Goal: Task Accomplishment & Management: Manage account settings

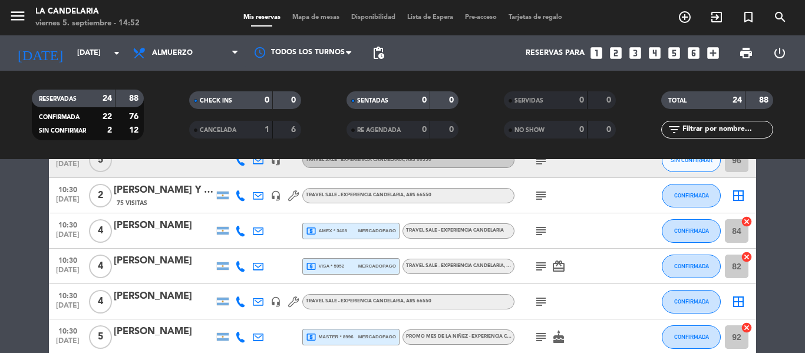
scroll to position [295, 0]
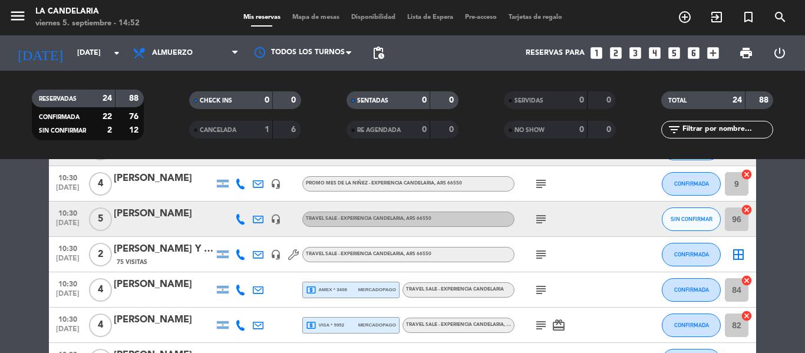
click at [743, 253] on icon "border_all" at bounding box center [738, 255] width 14 height 14
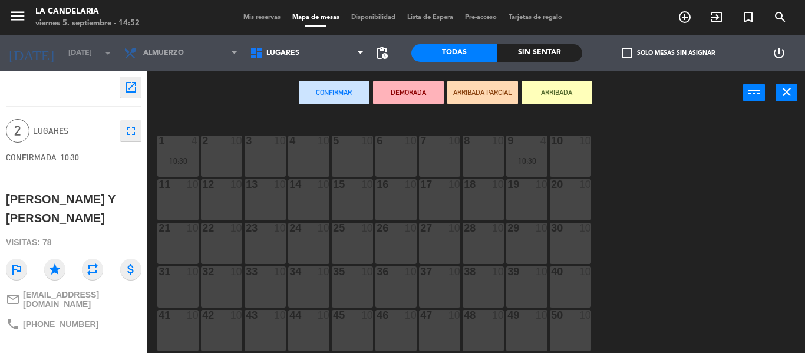
click at [232, 158] on div "2 10" at bounding box center [221, 156] width 41 height 41
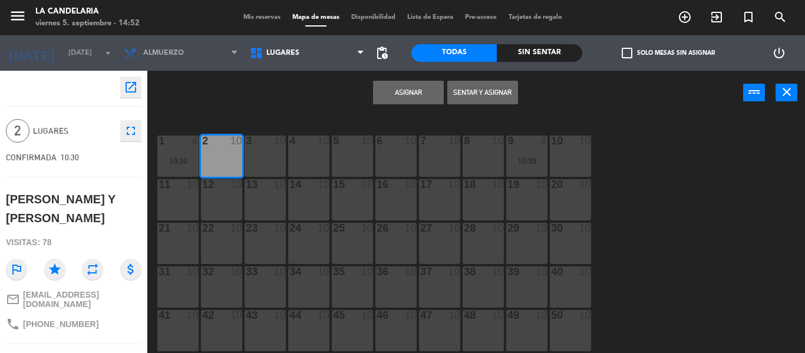
click at [397, 91] on button "Asignar" at bounding box center [408, 93] width 71 height 24
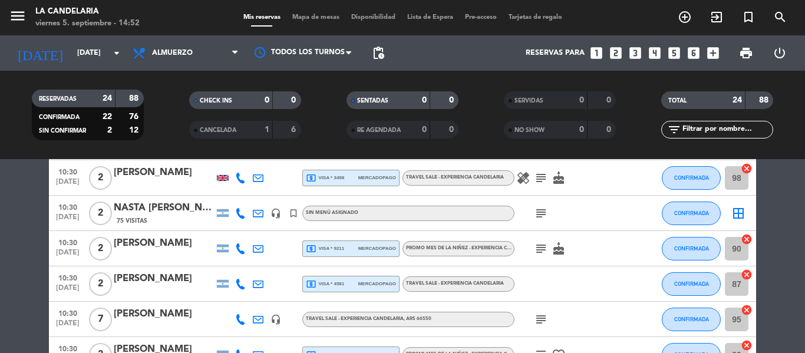
scroll to position [530, 0]
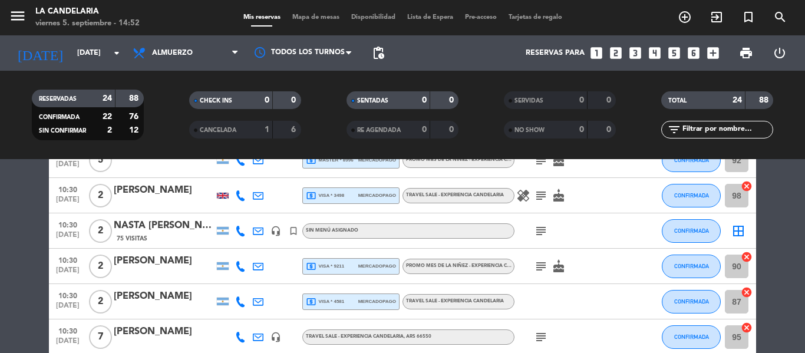
click at [398, 228] on div "Sin menú asignado" at bounding box center [408, 230] width 212 height 15
click at [181, 223] on div "NASTA [PERSON_NAME]" at bounding box center [164, 225] width 100 height 15
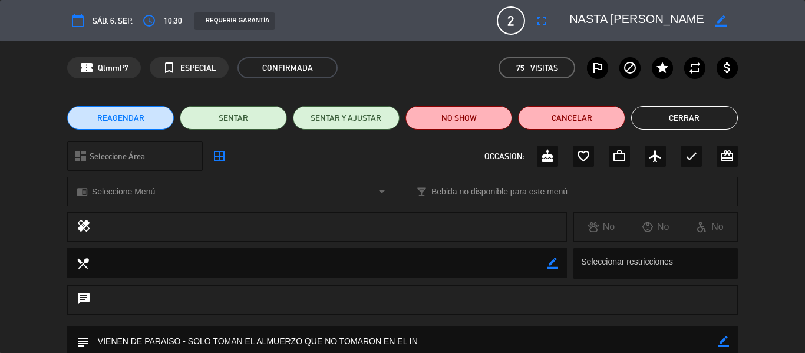
click at [139, 189] on span "Seleccione Menú" at bounding box center [123, 192] width 63 height 14
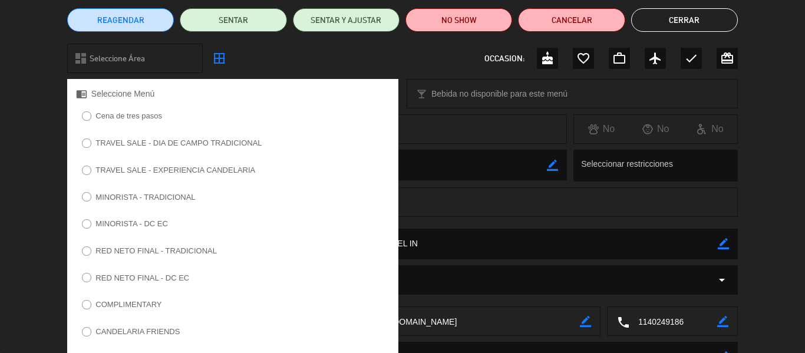
scroll to position [177, 0]
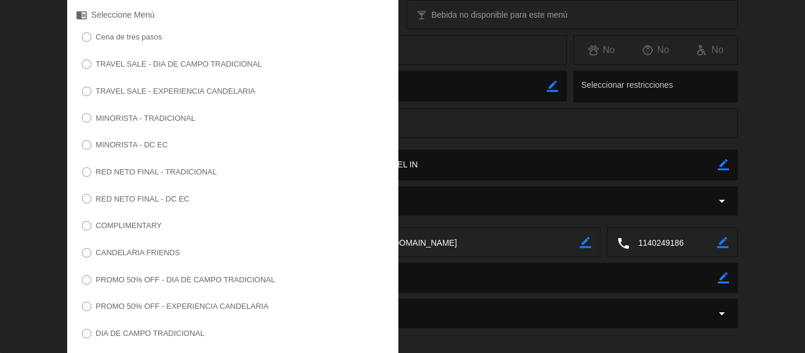
click at [142, 229] on label "COMPLIMENTARY" at bounding box center [128, 226] width 66 height 8
click at [0, 191] on div "Registro de cambios arrow_drop_down" at bounding box center [402, 206] width 805 height 41
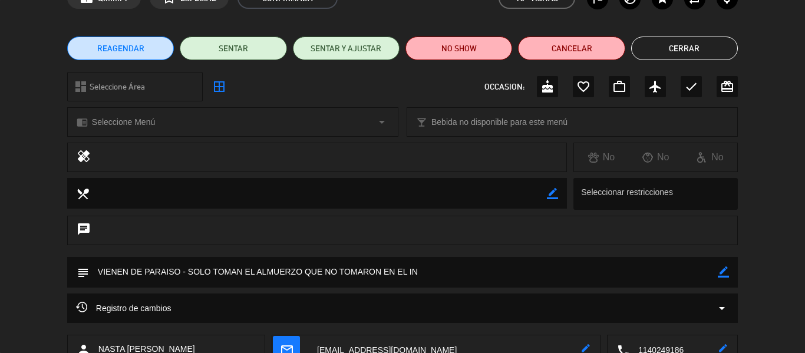
click at [143, 114] on div "chrome_reader_mode Seleccione Menú arrow_drop_down" at bounding box center [233, 122] width 330 height 28
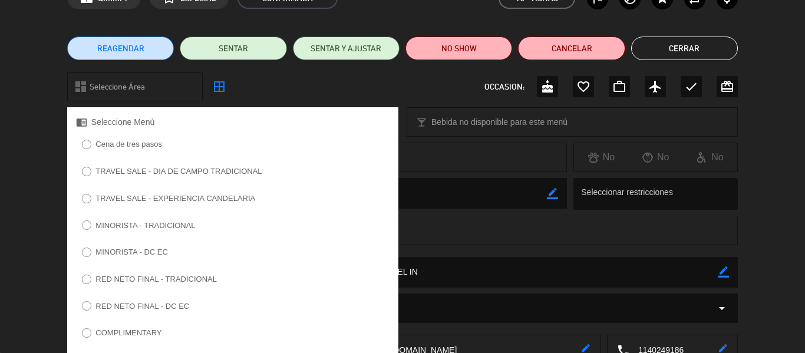
scroll to position [305, 0]
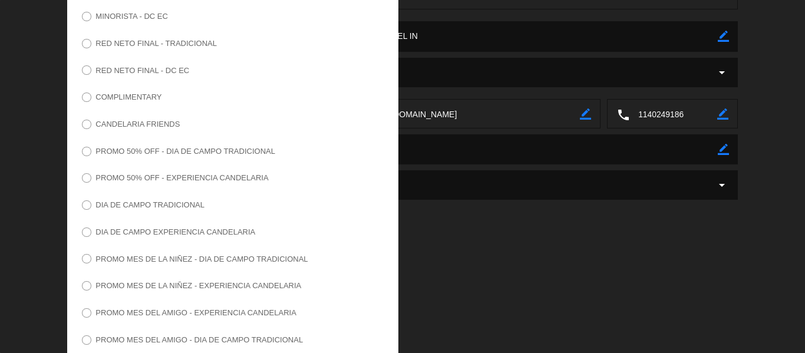
click at [120, 104] on label "COMPLIMENTARY" at bounding box center [122, 99] width 92 height 19
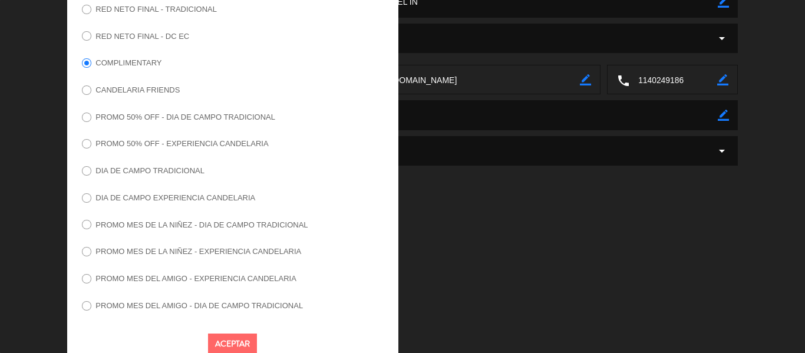
scroll to position [357, 0]
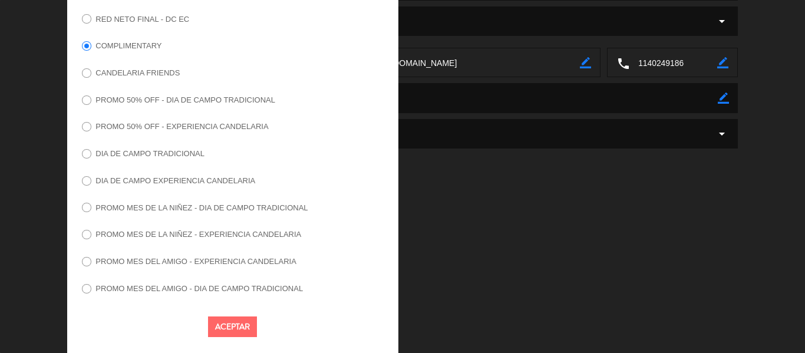
click at [231, 327] on button "Aceptar" at bounding box center [232, 326] width 49 height 21
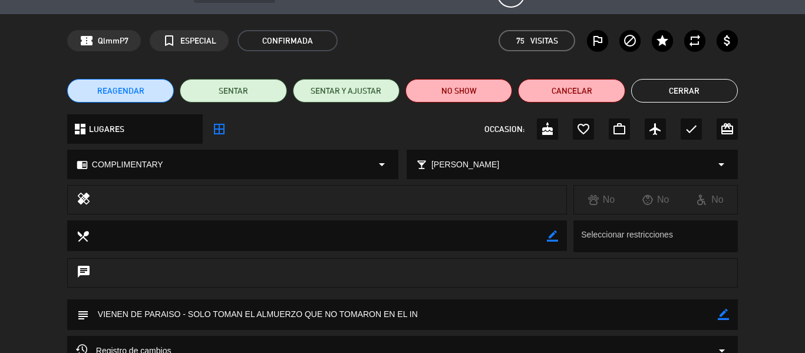
scroll to position [11, 0]
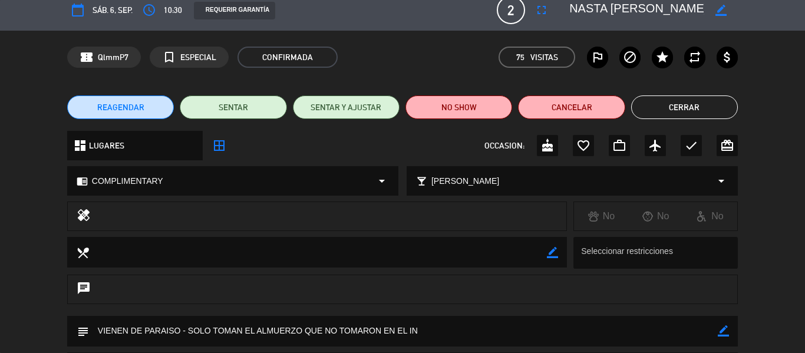
click at [219, 149] on icon "border_all" at bounding box center [219, 146] width 14 height 14
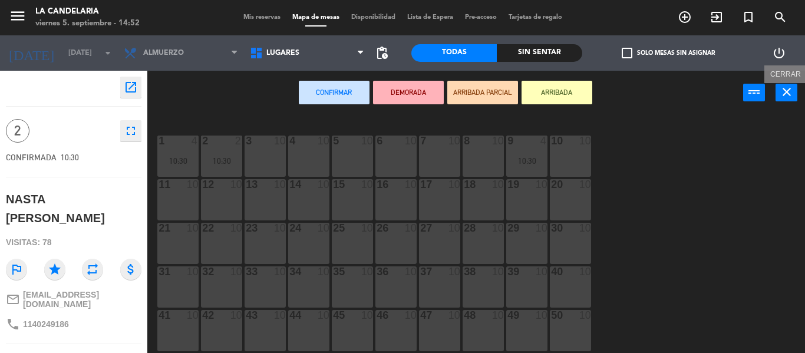
click at [782, 93] on icon "close" at bounding box center [787, 92] width 14 height 14
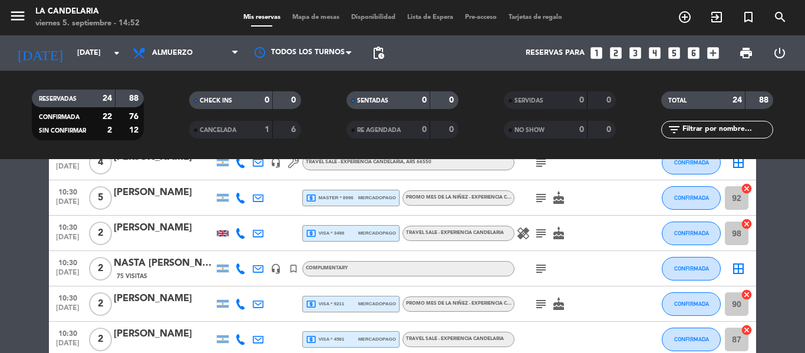
scroll to position [473, 0]
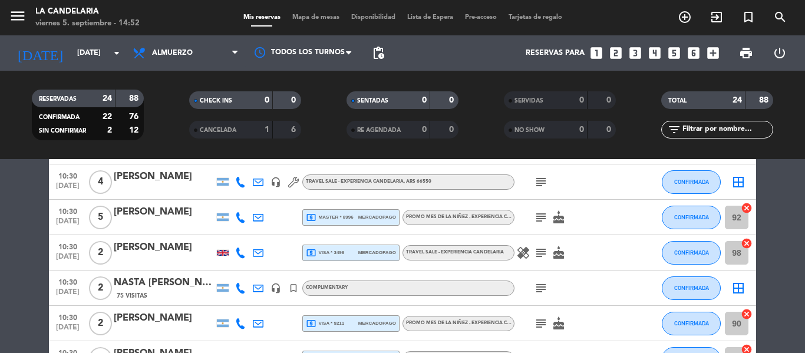
click at [177, 245] on div "[PERSON_NAME]" at bounding box center [164, 247] width 100 height 15
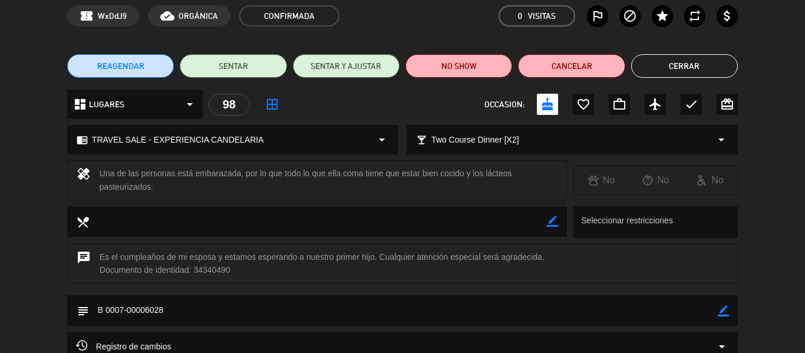
scroll to position [118, 0]
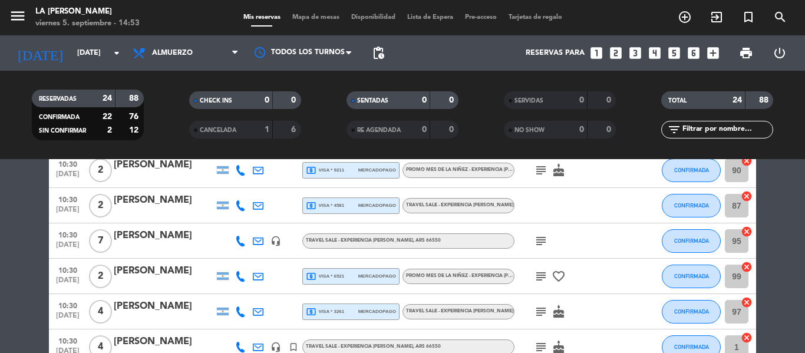
scroll to position [768, 0]
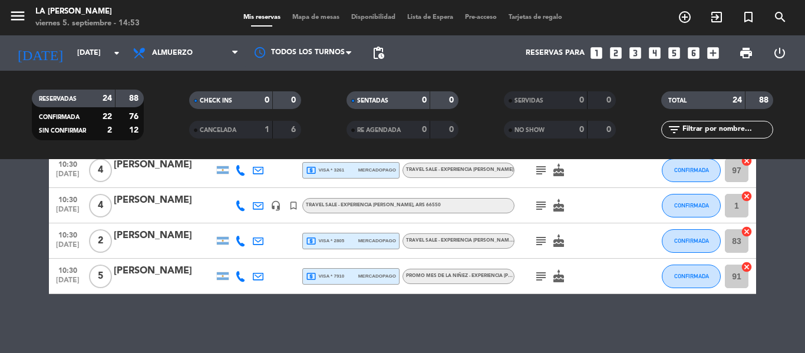
click at [180, 273] on div "[PERSON_NAME]" at bounding box center [164, 270] width 100 height 15
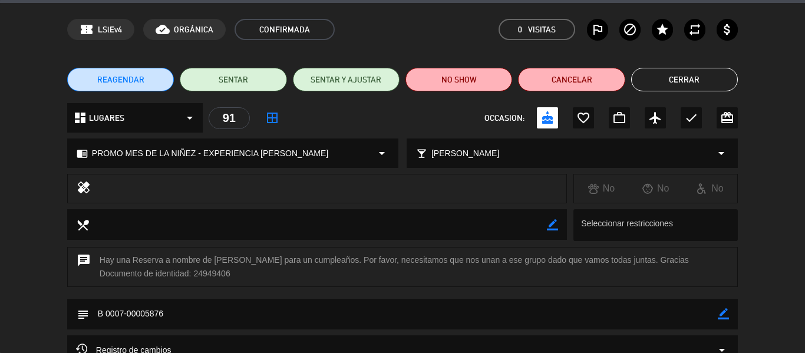
scroll to position [59, 0]
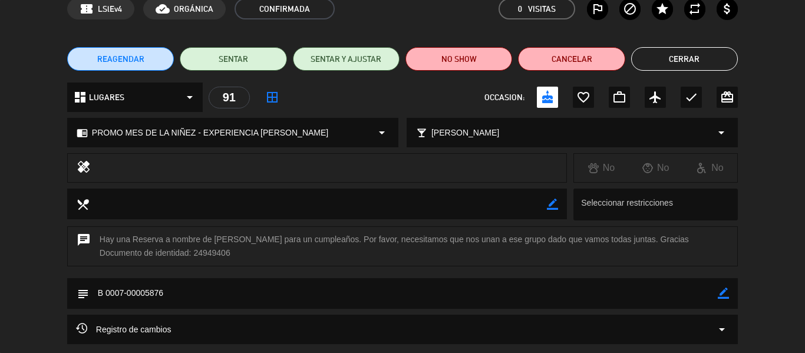
click at [729, 294] on icon "border_color" at bounding box center [723, 293] width 11 height 11
click at [355, 284] on textarea at bounding box center [403, 293] width 629 height 30
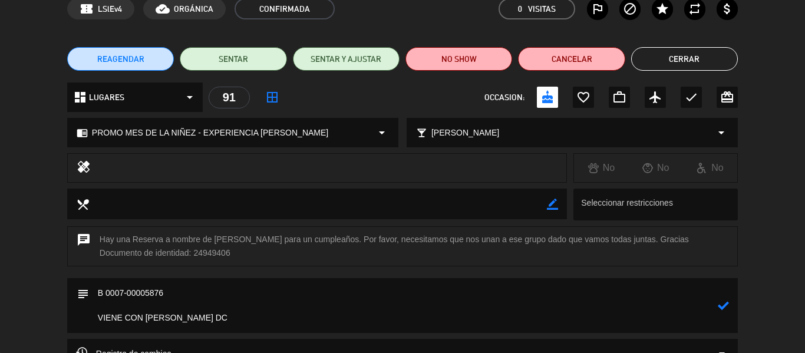
paste textarea "QLLmK7"
type textarea "B 0007-00005876 VIENE CON MARIELA GOMEZ DC QLLmK7 -SENTAR JUNTAS"
click at [724, 306] on icon at bounding box center [723, 305] width 11 height 11
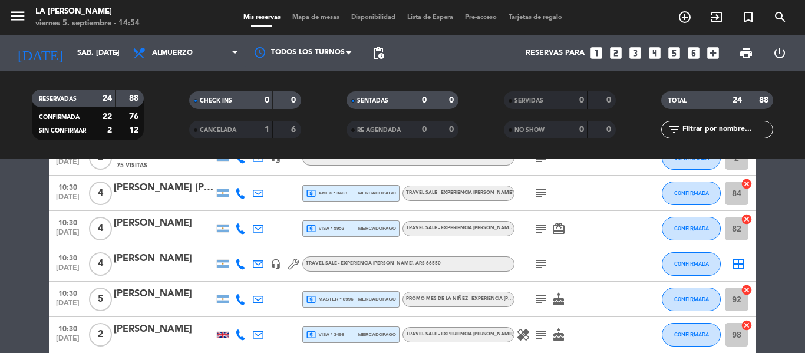
scroll to position [413, 0]
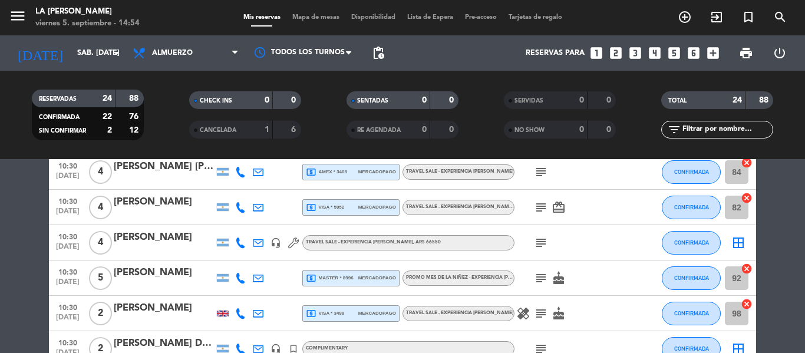
click at [134, 199] on div "[PERSON_NAME]" at bounding box center [164, 201] width 100 height 15
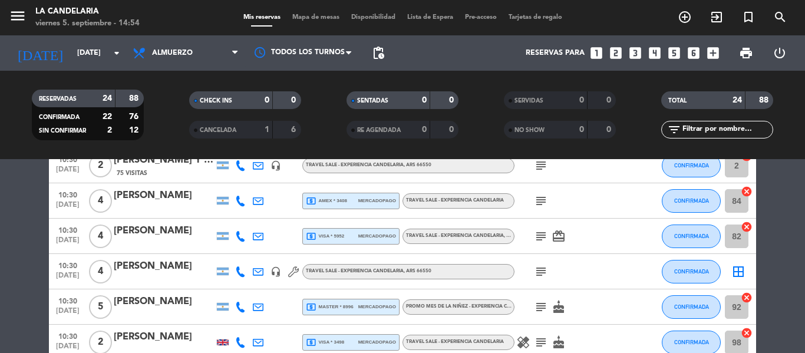
scroll to position [413, 0]
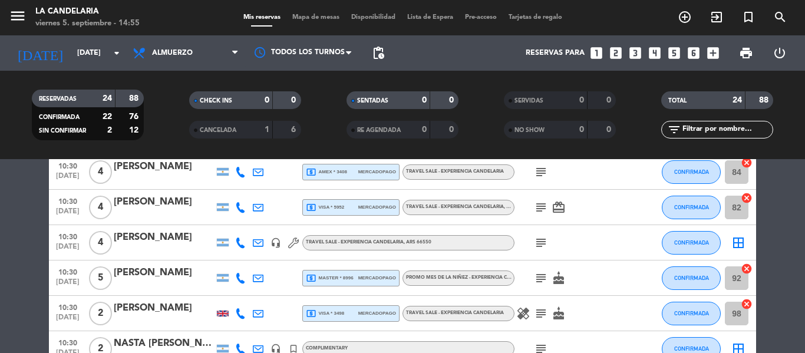
click at [740, 244] on icon "border_all" at bounding box center [738, 243] width 14 height 14
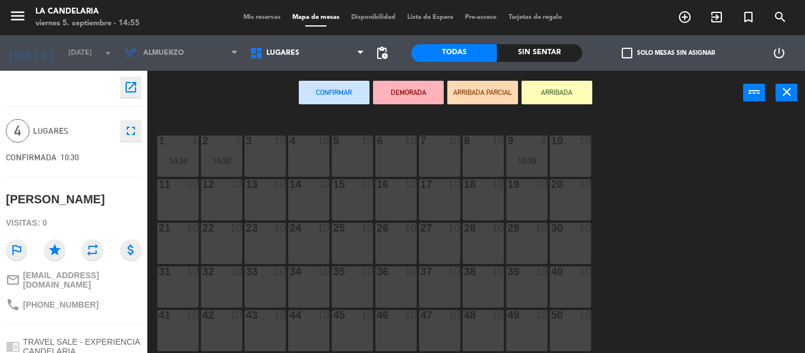
click at [302, 153] on div "4 10" at bounding box center [308, 156] width 41 height 41
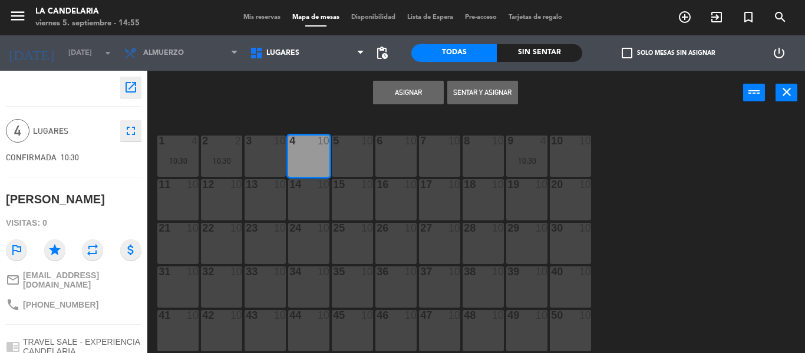
click at [418, 88] on button "Asignar" at bounding box center [408, 93] width 71 height 24
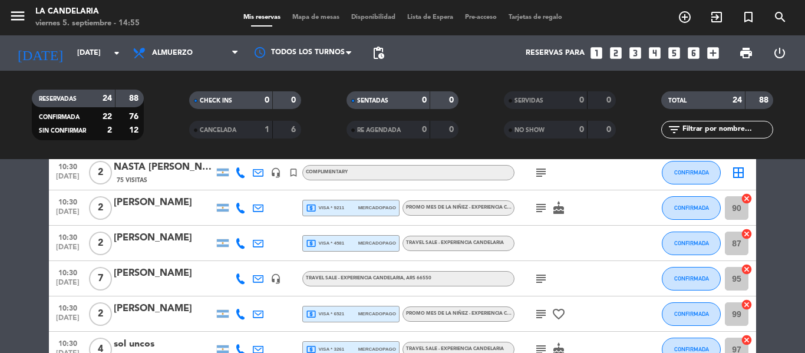
scroll to position [530, 0]
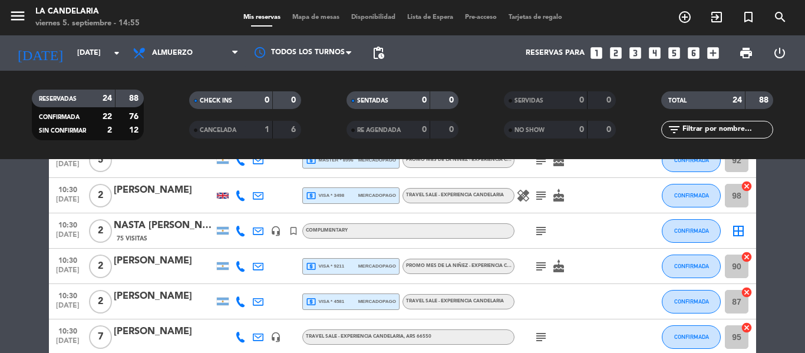
click at [146, 228] on div "NASTA [PERSON_NAME]" at bounding box center [164, 225] width 100 height 15
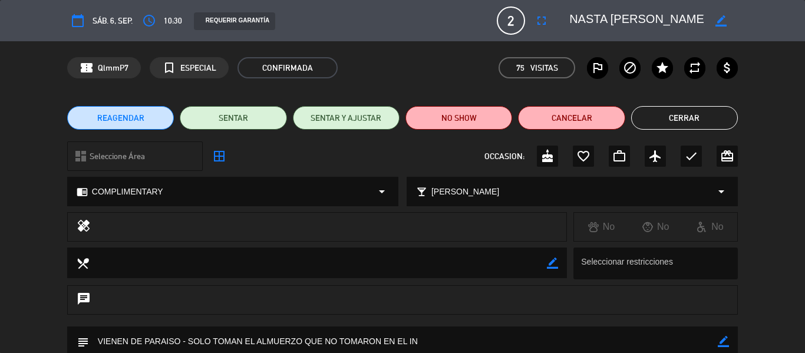
click at [215, 158] on icon "border_all" at bounding box center [219, 156] width 14 height 14
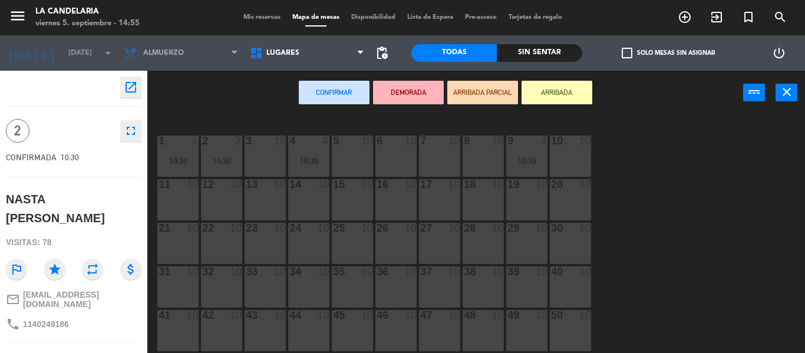
click at [237, 209] on div "12 10" at bounding box center [221, 199] width 41 height 41
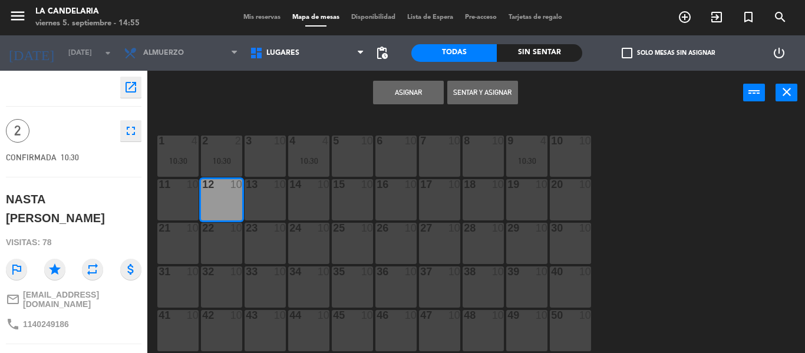
click at [389, 102] on button "Asignar" at bounding box center [408, 93] width 71 height 24
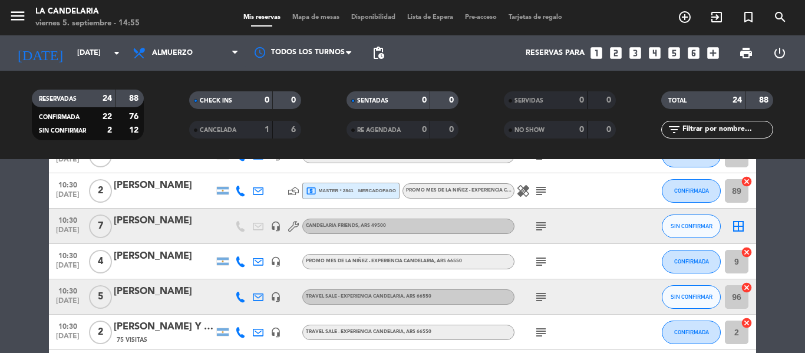
scroll to position [238, 0]
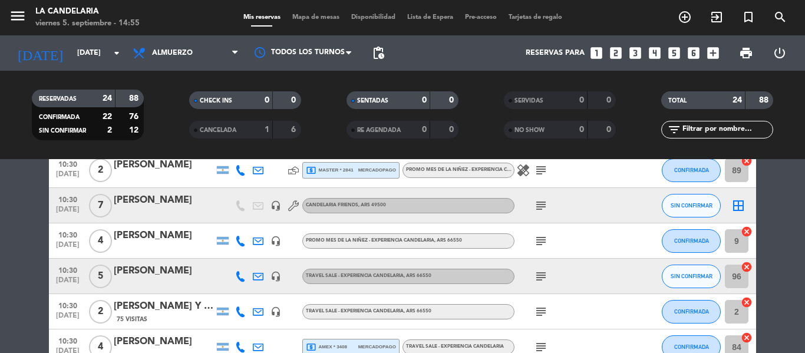
click at [180, 266] on div "[PERSON_NAME]" at bounding box center [164, 270] width 100 height 15
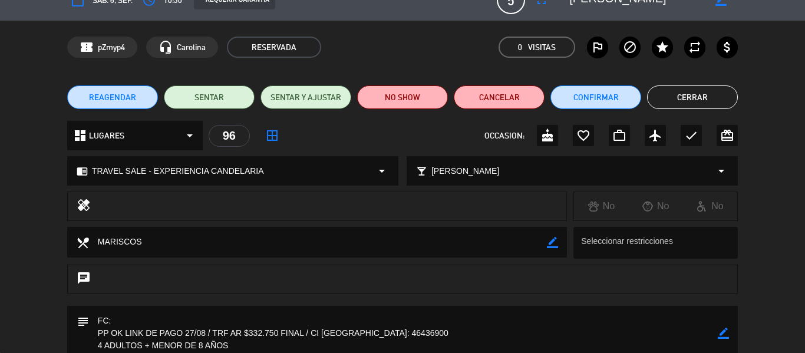
scroll to position [0, 0]
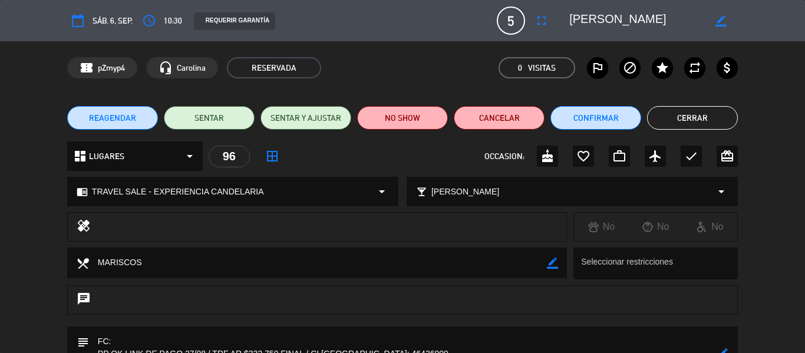
click at [596, 15] on textarea at bounding box center [636, 20] width 135 height 21
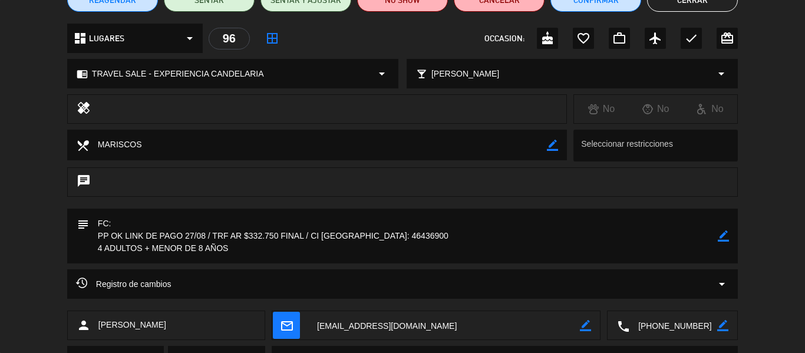
click at [724, 239] on icon "border_color" at bounding box center [723, 235] width 11 height 11
click at [221, 222] on textarea at bounding box center [403, 236] width 629 height 55
paste textarea "B 0007-00005983"
type textarea "FC: B 0007-00005983 PP OK LINK DE PAGO 27/08 / TRF AR $332.750 FINAL / CI [GEOG…"
click at [726, 238] on icon at bounding box center [723, 235] width 11 height 11
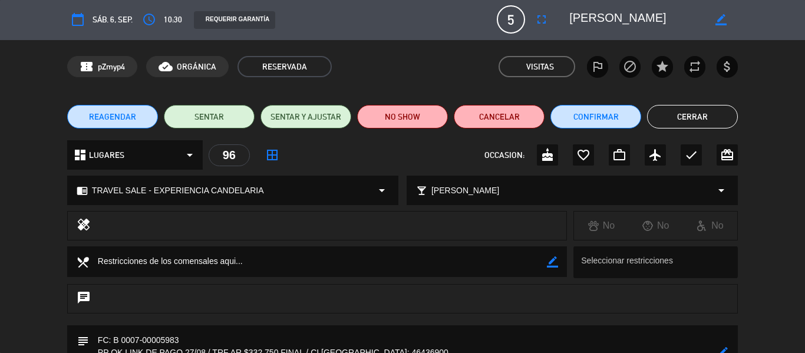
scroll to position [0, 0]
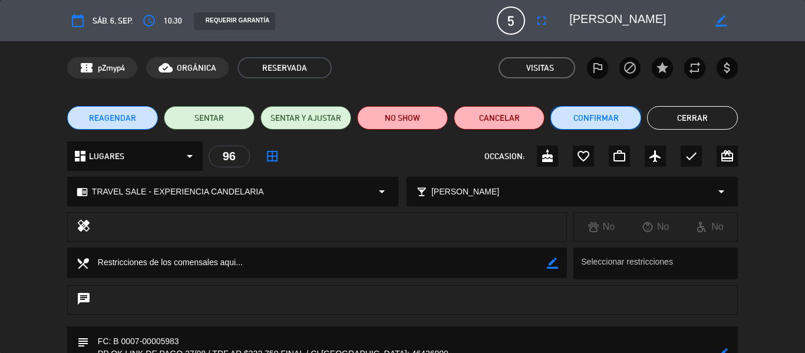
click at [606, 116] on button "Confirmar" at bounding box center [595, 118] width 91 height 24
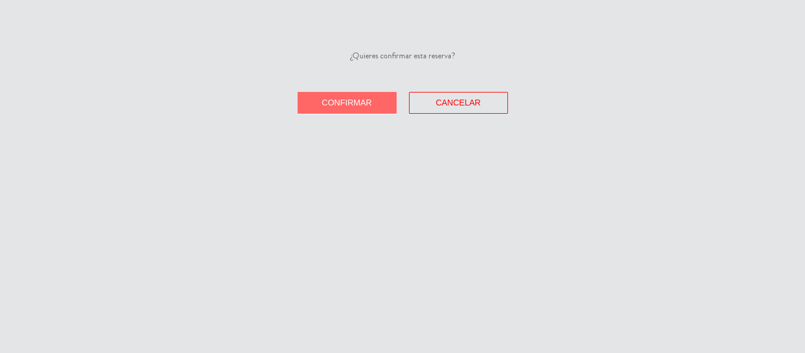
click at [368, 106] on span "Confirmar" at bounding box center [347, 102] width 50 height 9
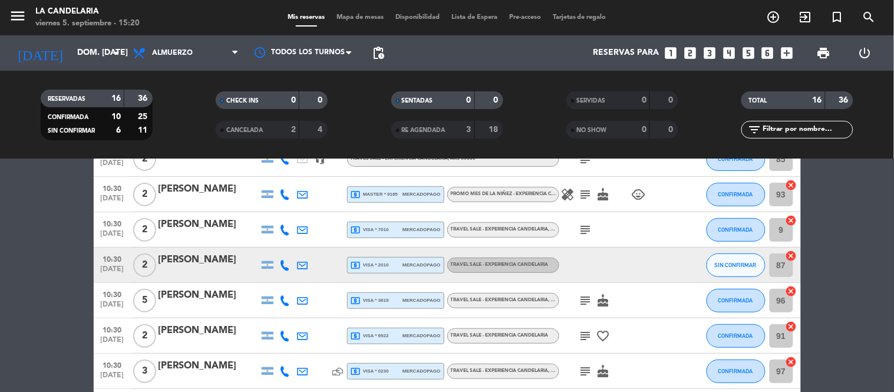
scroll to position [131, 0]
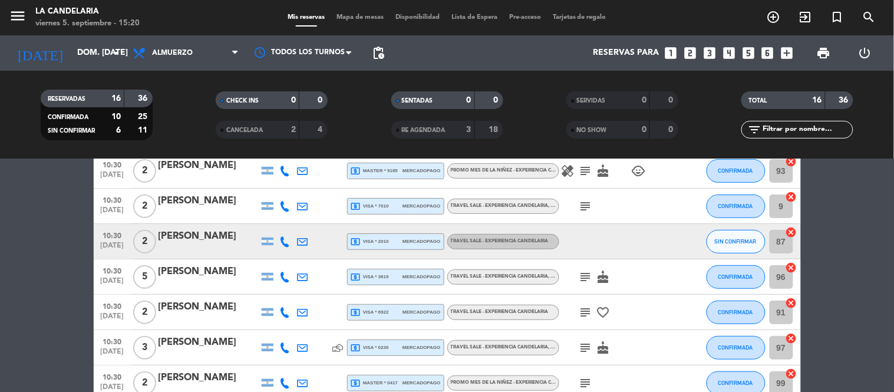
click at [201, 245] on div at bounding box center [209, 249] width 100 height 9
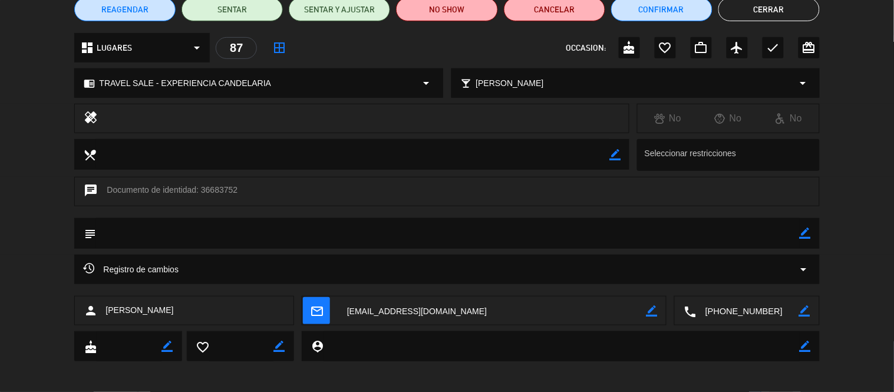
scroll to position [113, 0]
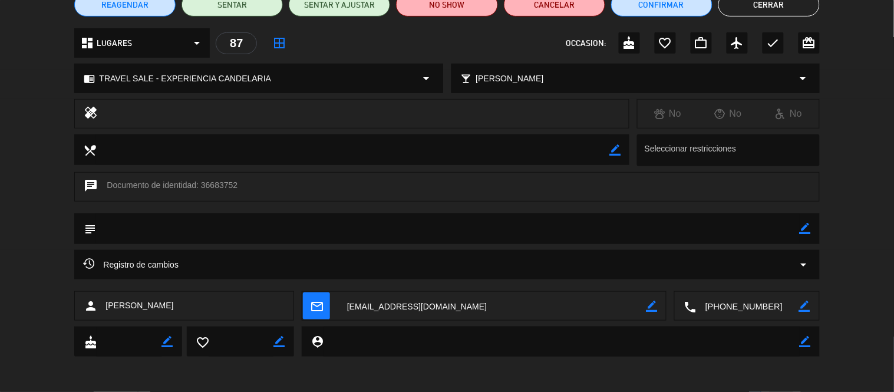
click at [351, 236] on textarea at bounding box center [447, 228] width 703 height 30
click at [319, 260] on div "Registro de cambios arrow_drop_down" at bounding box center [446, 265] width 727 height 14
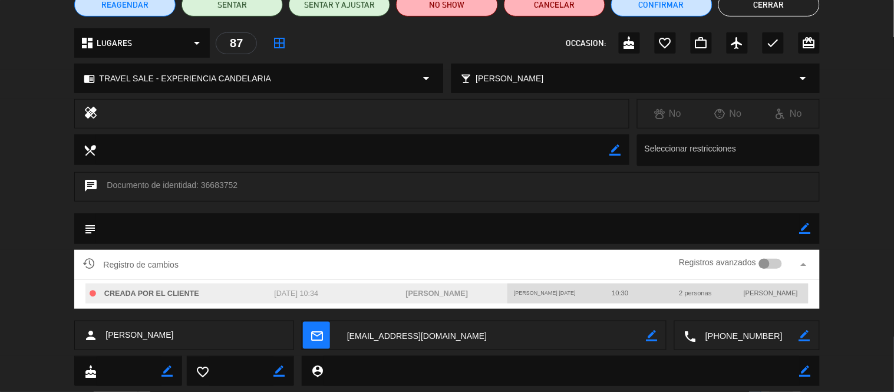
click at [319, 260] on div "Registro de cambios Registros avanzados arrow_drop_up" at bounding box center [446, 265] width 727 height 18
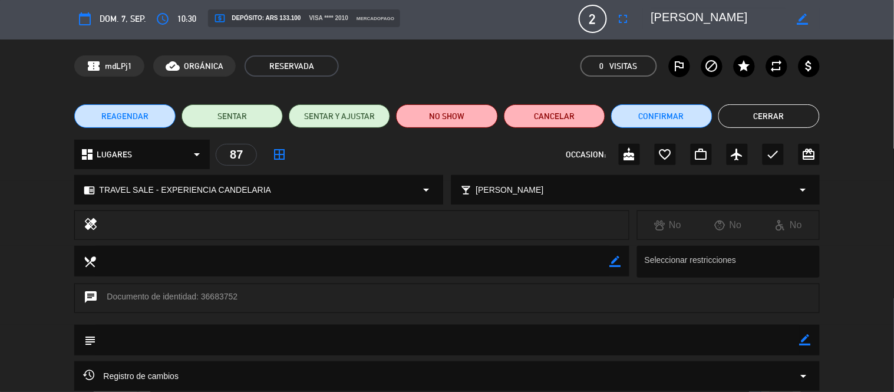
scroll to position [0, 0]
